Goal: Transaction & Acquisition: Book appointment/travel/reservation

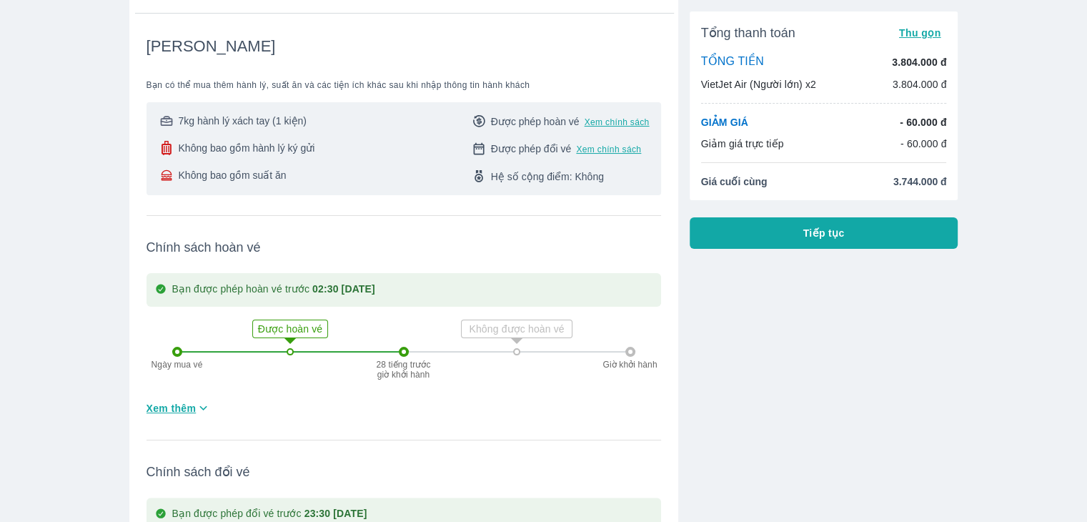
scroll to position [200, 0]
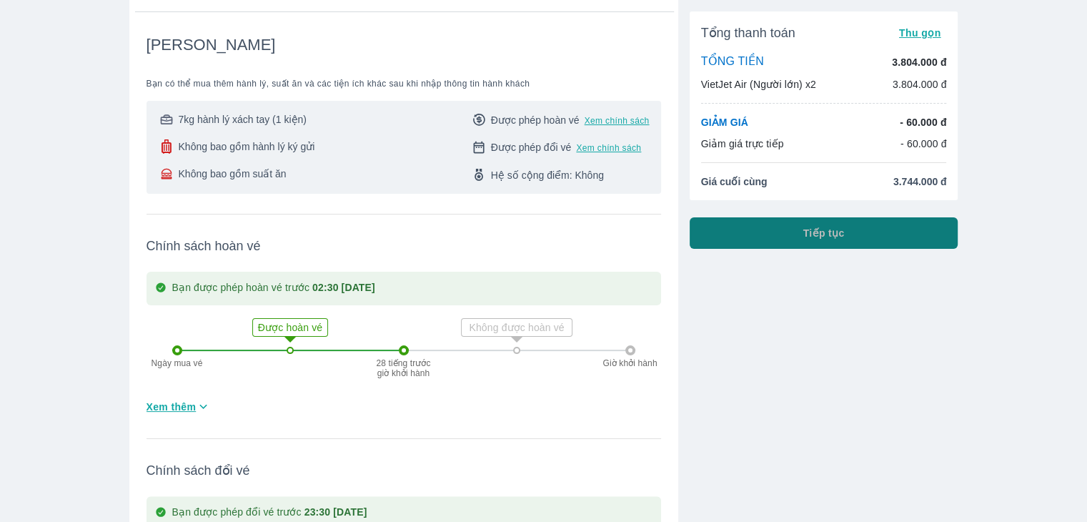
click at [825, 237] on span "Tiếp tục" at bounding box center [823, 233] width 41 height 14
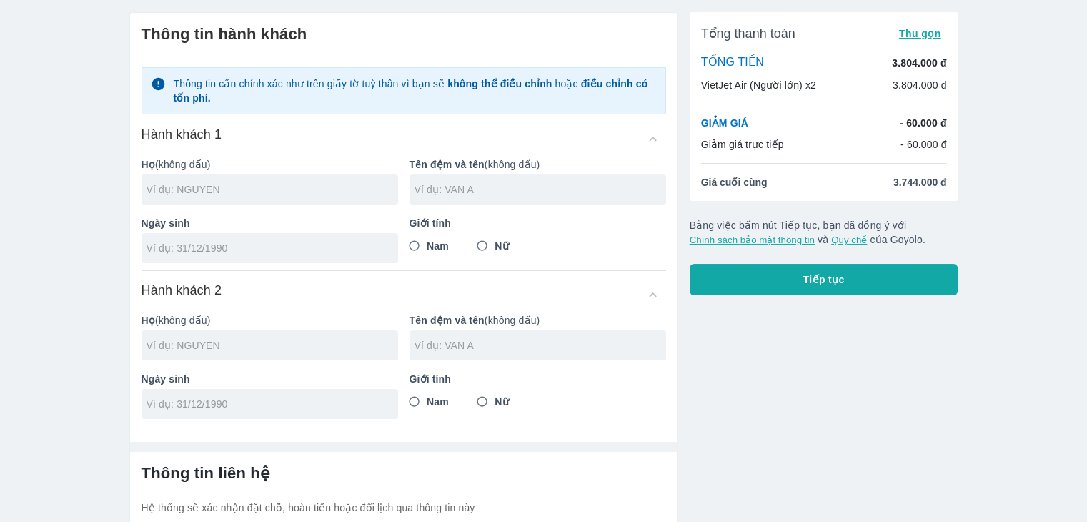
scroll to position [47, 0]
